Goal: Check status: Check status

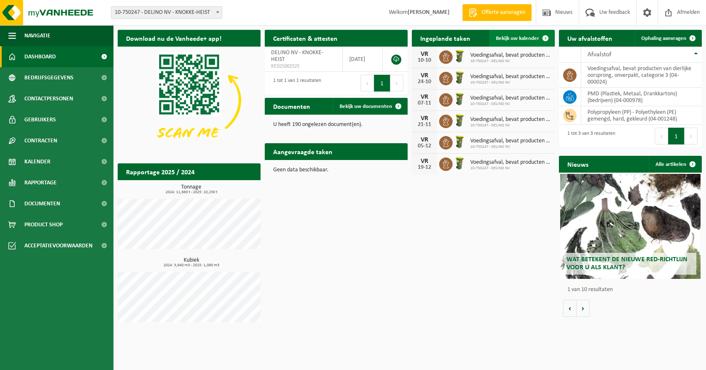
click at [518, 36] on span "Bekijk uw kalender" at bounding box center [517, 38] width 43 height 5
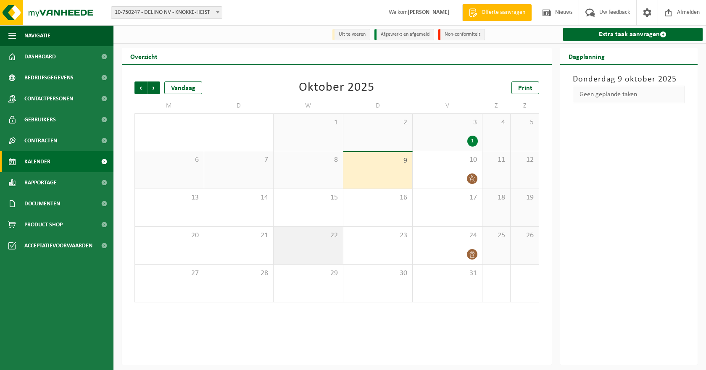
click at [324, 245] on div "22" at bounding box center [308, 245] width 69 height 37
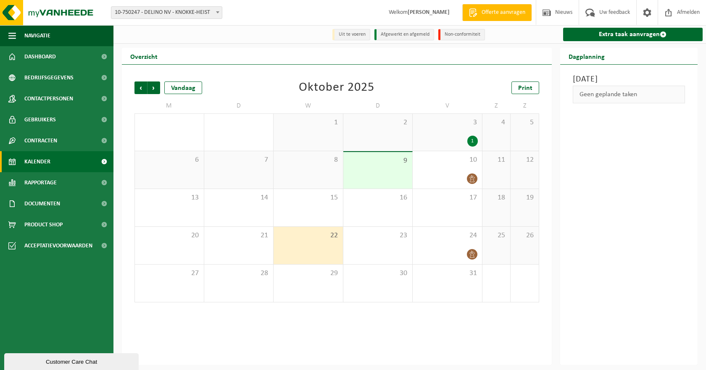
click at [321, 189] on div "8" at bounding box center [308, 169] width 69 height 37
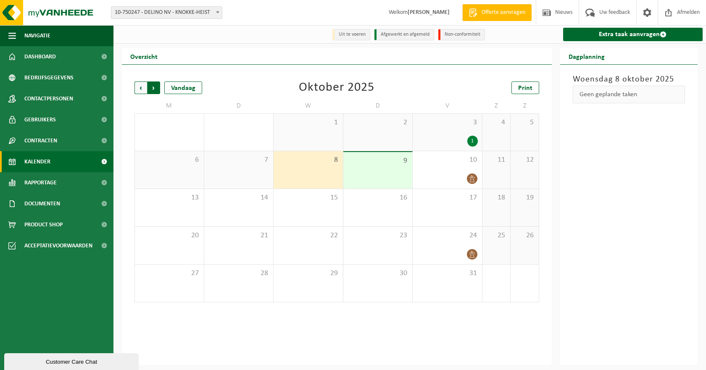
click at [143, 89] on span "Vorige" at bounding box center [141, 88] width 13 height 13
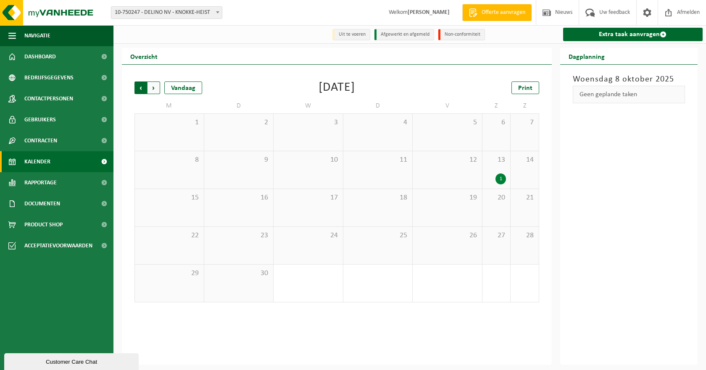
click at [157, 89] on span "Volgende" at bounding box center [154, 88] width 13 height 13
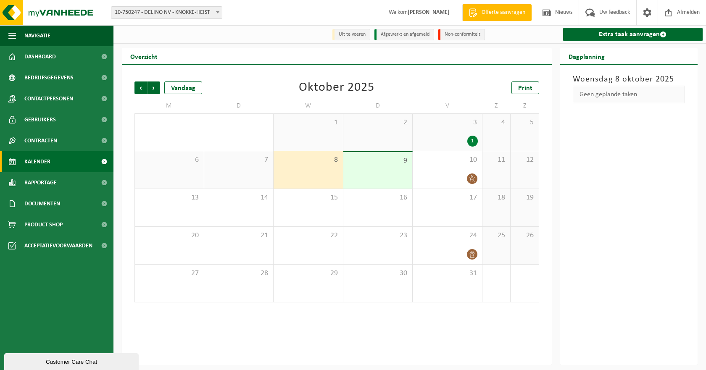
click at [325, 170] on div "8" at bounding box center [308, 169] width 69 height 37
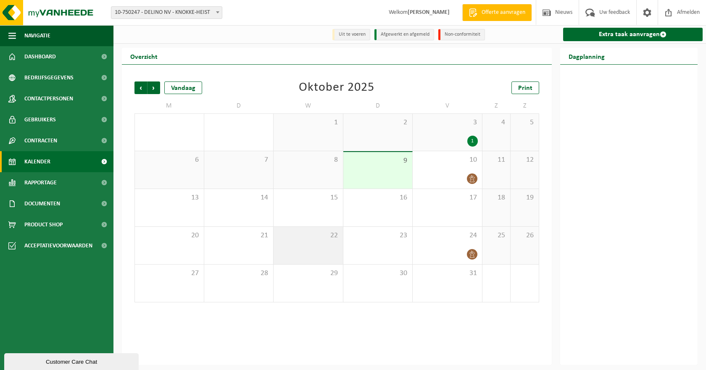
click at [311, 242] on div "22" at bounding box center [308, 245] width 69 height 37
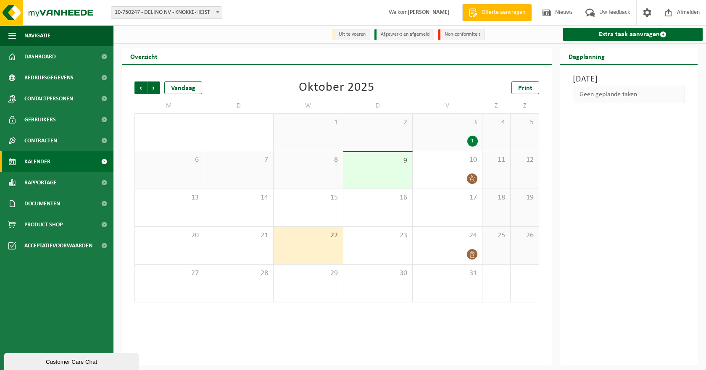
click at [313, 160] on span "8" at bounding box center [308, 160] width 61 height 9
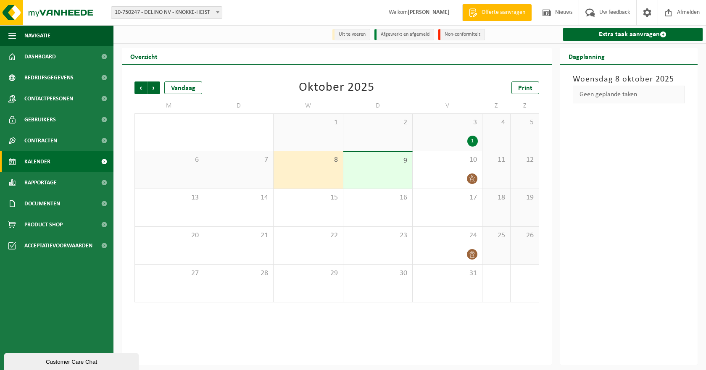
click at [385, 161] on span "9" at bounding box center [378, 160] width 61 height 9
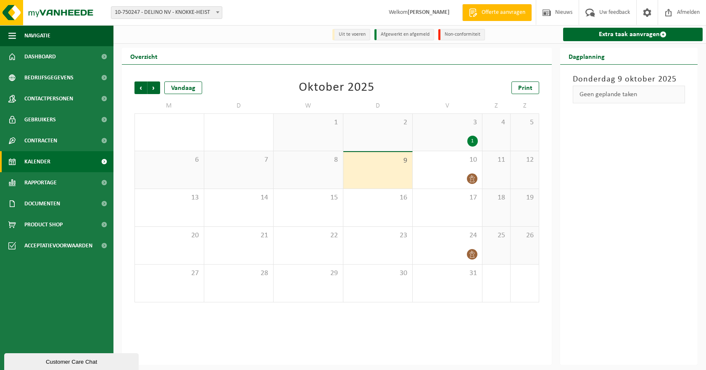
click at [317, 183] on div "8" at bounding box center [308, 169] width 69 height 37
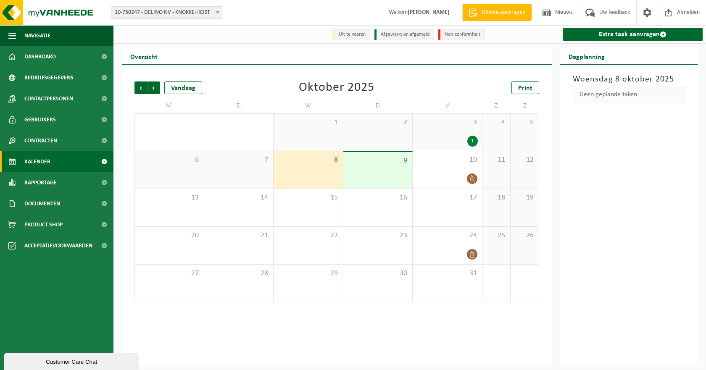
click at [376, 125] on span "2" at bounding box center [378, 122] width 61 height 9
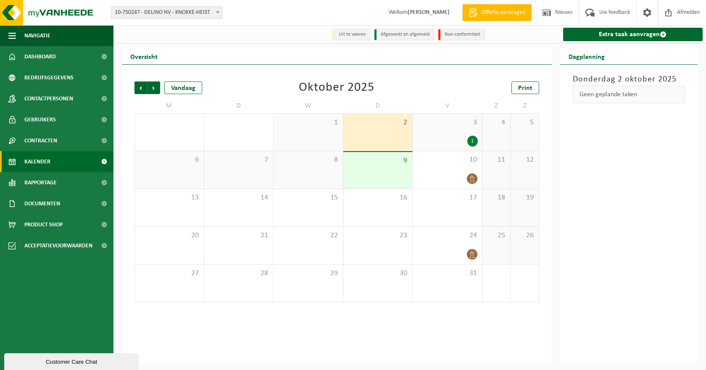
click at [333, 158] on span "8" at bounding box center [308, 160] width 61 height 9
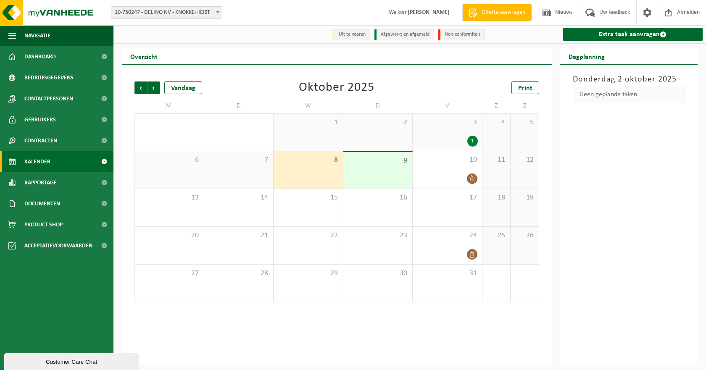
click at [421, 127] on span "3" at bounding box center [447, 122] width 61 height 9
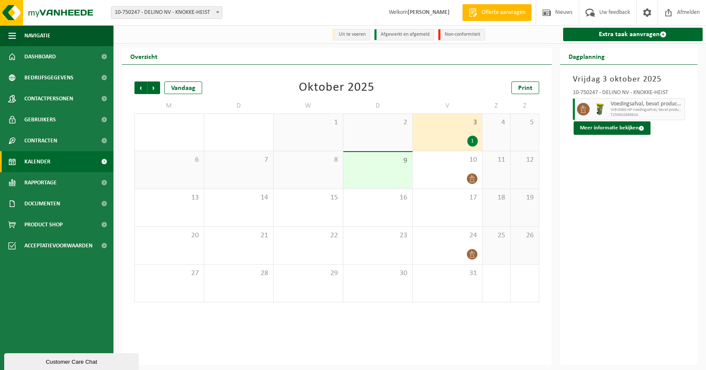
click at [362, 130] on div "2" at bounding box center [378, 132] width 69 height 37
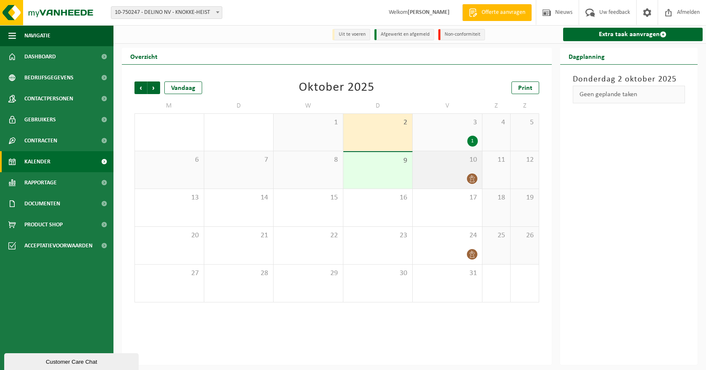
click at [434, 171] on div "10" at bounding box center [447, 169] width 69 height 37
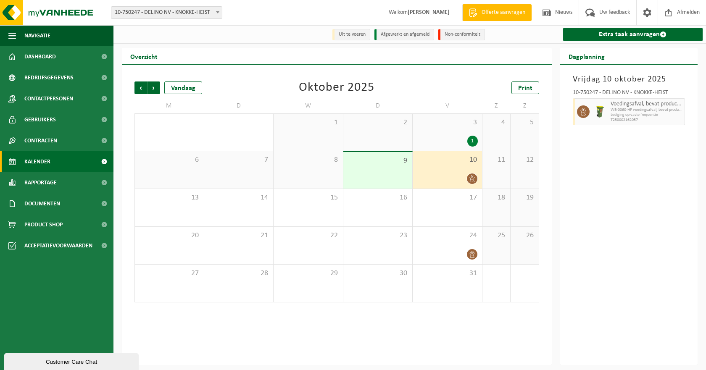
click at [351, 35] on li "Uit te voeren" at bounding box center [352, 34] width 38 height 11
click at [562, 190] on div "[DATE] 10-750247 - DELINO NV - KNOKKE-HEIST Voedingsafval, bevat producten van …" at bounding box center [630, 215] width 138 height 301
click at [378, 127] on span "2" at bounding box center [378, 122] width 61 height 9
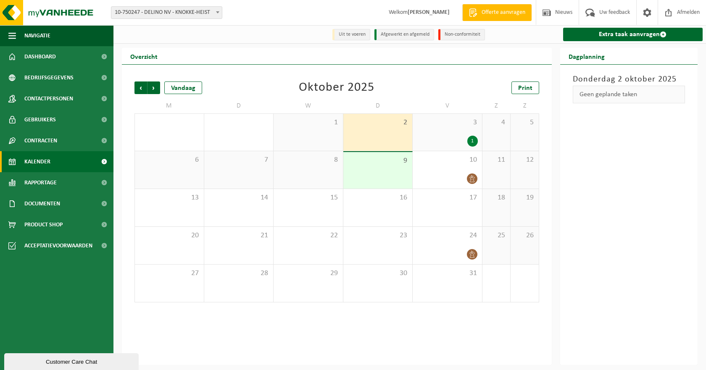
click at [433, 136] on div "1" at bounding box center [447, 141] width 61 height 11
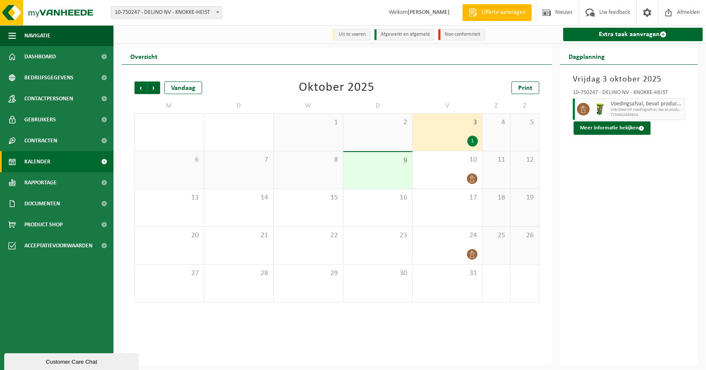
click at [371, 136] on div "2" at bounding box center [378, 132] width 69 height 37
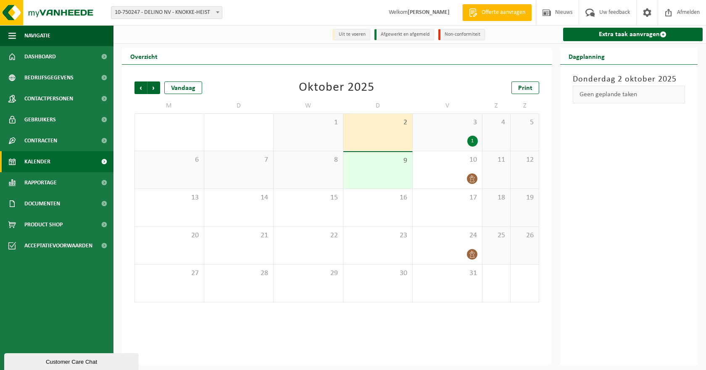
click at [347, 89] on div "Oktober 2025" at bounding box center [337, 88] width 76 height 13
drag, startPoint x: 378, startPoint y: 85, endPoint x: 302, endPoint y: 84, distance: 77.0
click at [302, 84] on div "Vorige Volgende Vandaag [DATE] Print" at bounding box center [337, 88] width 405 height 13
click at [316, 84] on div "Oktober 2025" at bounding box center [337, 88] width 76 height 13
drag, startPoint x: 361, startPoint y: 85, endPoint x: 300, endPoint y: 83, distance: 61.0
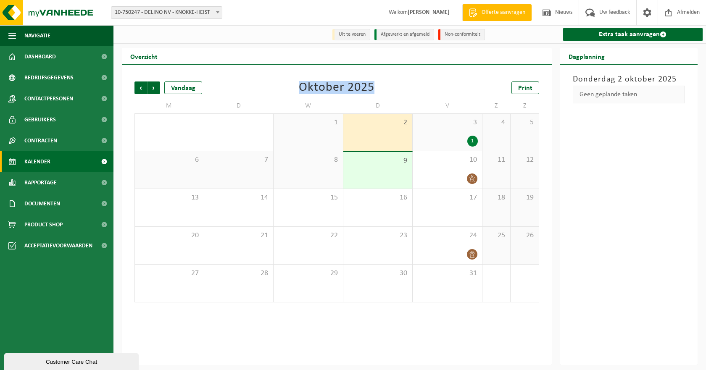
click at [300, 83] on div "Vorige Volgende Vandaag [DATE] Print" at bounding box center [337, 88] width 405 height 13
click at [388, 87] on div "Vorige Volgende Vandaag [DATE] Print" at bounding box center [337, 88] width 405 height 13
click at [370, 87] on div "Oktober 2025" at bounding box center [337, 88] width 76 height 13
drag, startPoint x: 378, startPoint y: 87, endPoint x: 299, endPoint y: 82, distance: 79.6
click at [299, 82] on div "Vorige Volgende Vandaag [DATE] Print" at bounding box center [337, 88] width 405 height 13
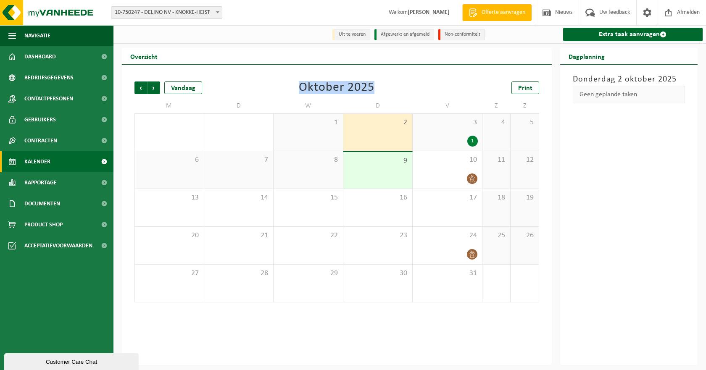
click at [374, 93] on div "Oktober 2025" at bounding box center [337, 88] width 76 height 13
click at [382, 87] on div "Vorige Volgende Vandaag [DATE] Print" at bounding box center [337, 88] width 405 height 13
click at [376, 86] on div "Vorige Volgende Vandaag [DATE] Print" at bounding box center [337, 88] width 405 height 13
drag, startPoint x: 376, startPoint y: 88, endPoint x: 305, endPoint y: 85, distance: 71.1
click at [305, 85] on div "Vorige Volgende Vandaag [DATE] Print" at bounding box center [337, 88] width 405 height 13
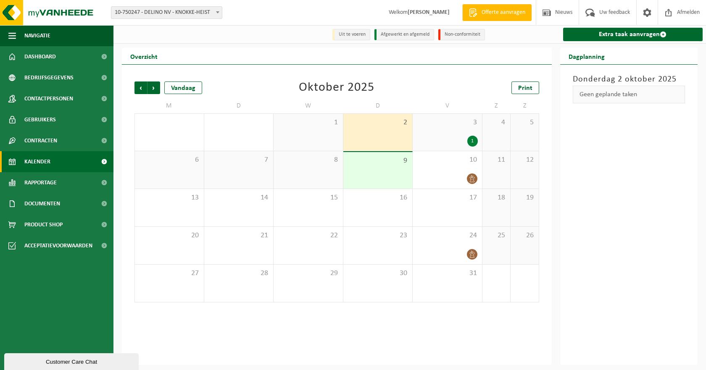
click at [303, 85] on div "Oktober 2025" at bounding box center [337, 88] width 76 height 13
drag, startPoint x: 298, startPoint y: 86, endPoint x: 387, endPoint y: 86, distance: 89.2
click at [386, 86] on div "Vorige Volgende Vandaag [DATE] Print" at bounding box center [337, 88] width 405 height 13
click at [398, 86] on div "Vorige Volgende Vandaag [DATE] Print" at bounding box center [337, 88] width 405 height 13
click at [352, 90] on div "Oktober 2025" at bounding box center [337, 88] width 76 height 13
